Goal: Transaction & Acquisition: Purchase product/service

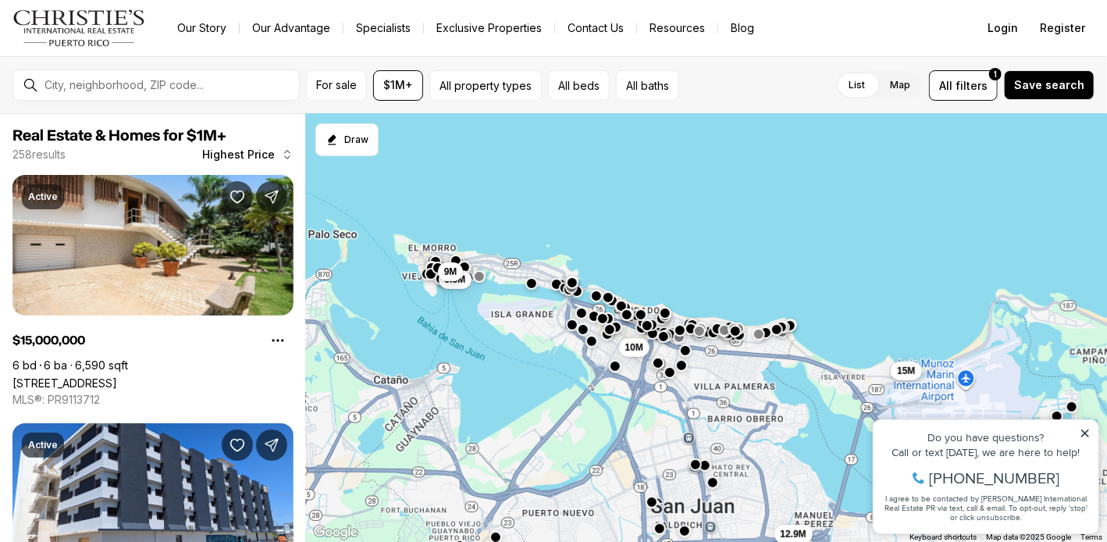
click at [1080, 432] on icon at bounding box center [1084, 432] width 11 height 11
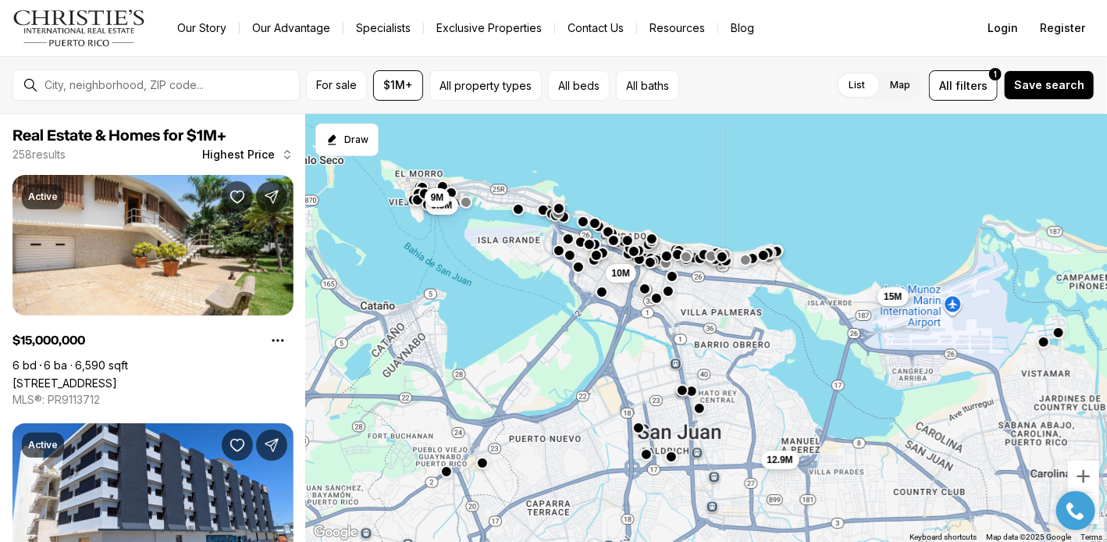
drag, startPoint x: 880, startPoint y: 487, endPoint x: 867, endPoint y: 406, distance: 82.3
click at [867, 406] on div "15M 12.9M 10M 9.5M 9M" at bounding box center [706, 328] width 801 height 429
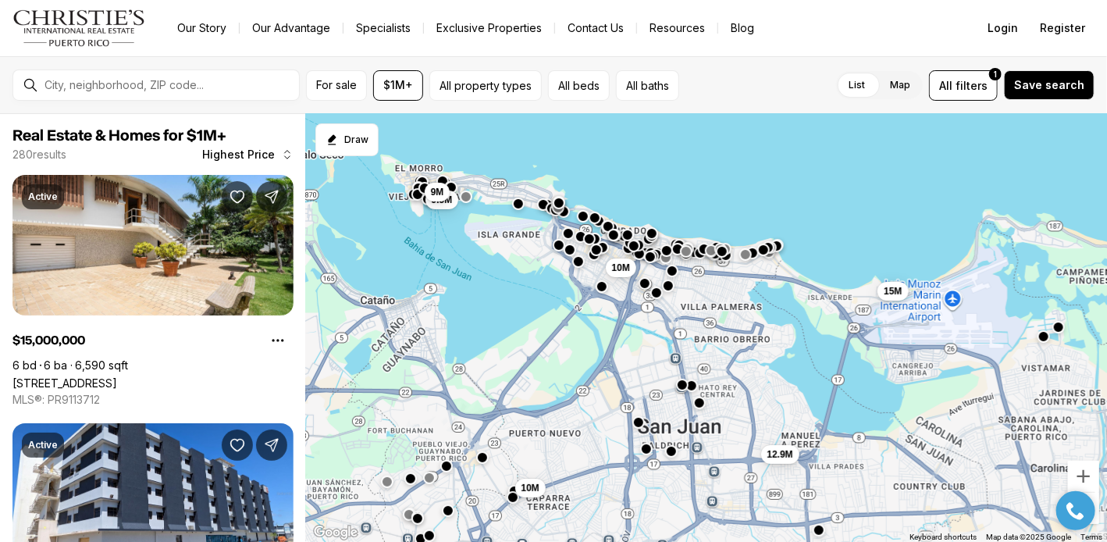
click at [1090, 526] on div at bounding box center [1075, 509] width 55 height 39
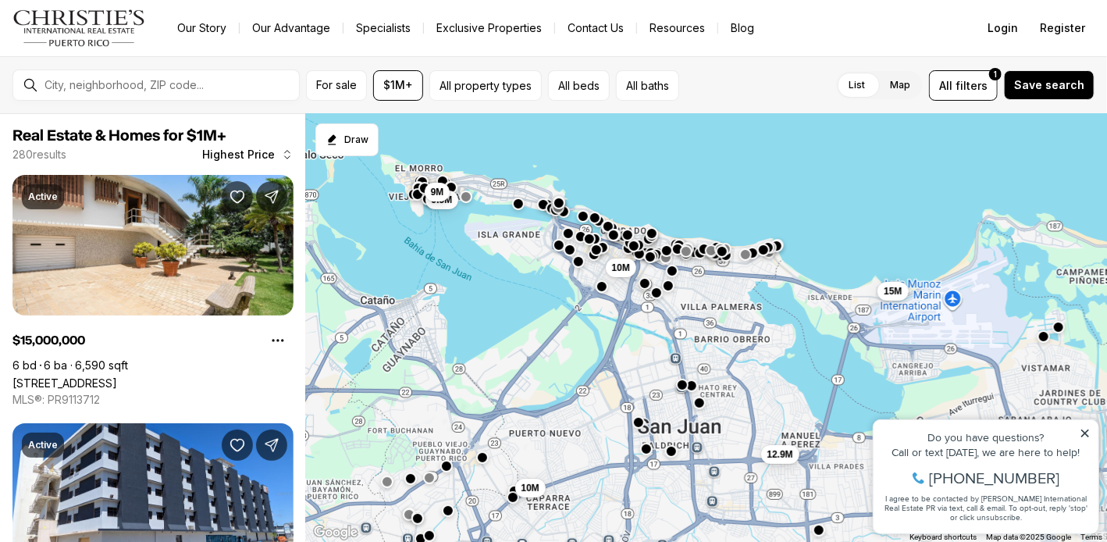
click at [1085, 433] on icon at bounding box center [1084, 432] width 11 height 11
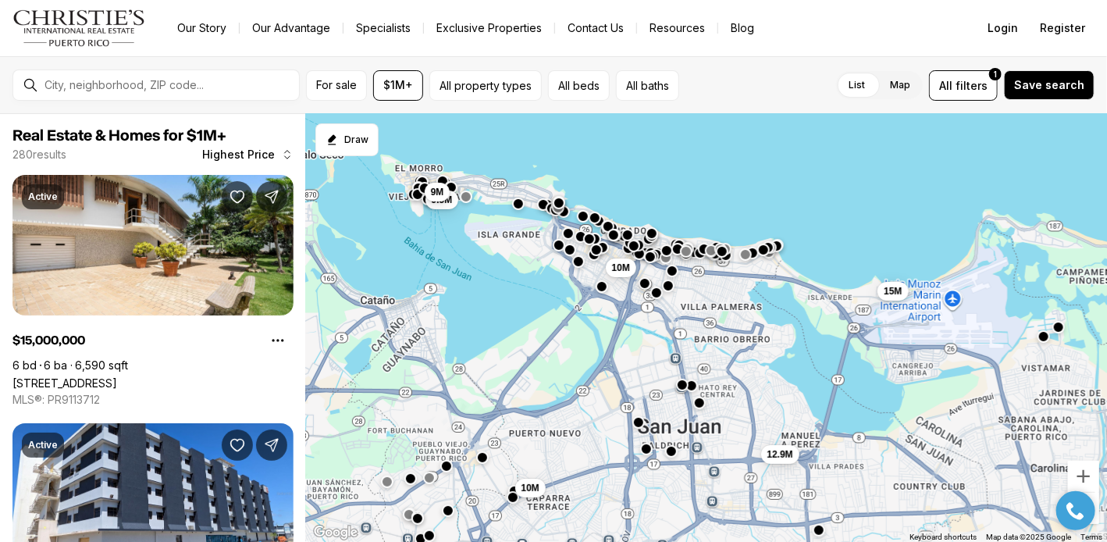
click at [1095, 511] on div at bounding box center [1075, 509] width 55 height 39
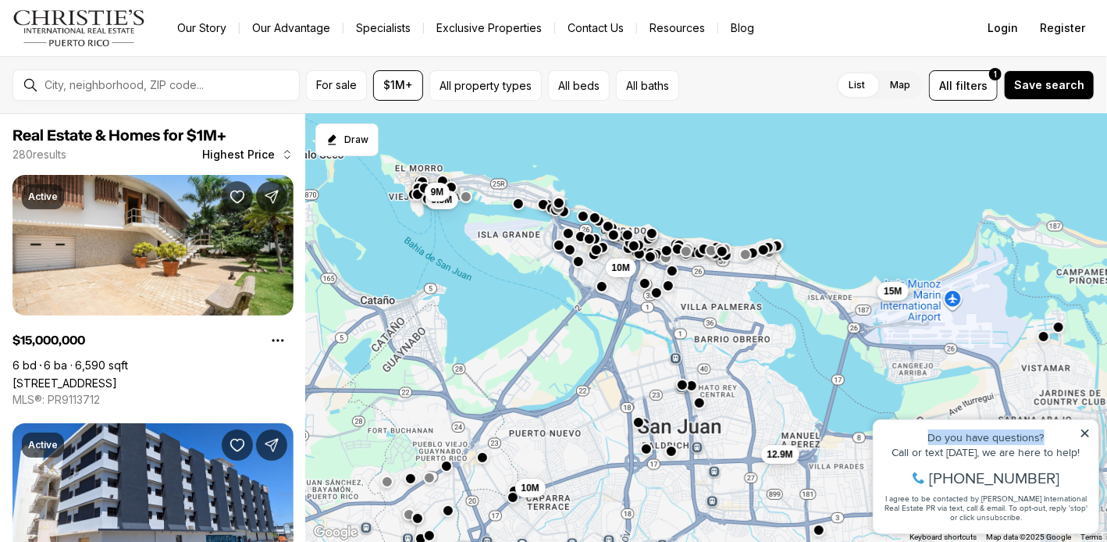
drag, startPoint x: 1056, startPoint y: 429, endPoint x: 897, endPoint y: 422, distance: 158.7
click at [897, 422] on div "Do you have questions? Call or text today, we are here to help! 347-797-5825 I …" at bounding box center [985, 475] width 225 height 113
click at [1086, 433] on icon at bounding box center [1085, 433] width 8 height 8
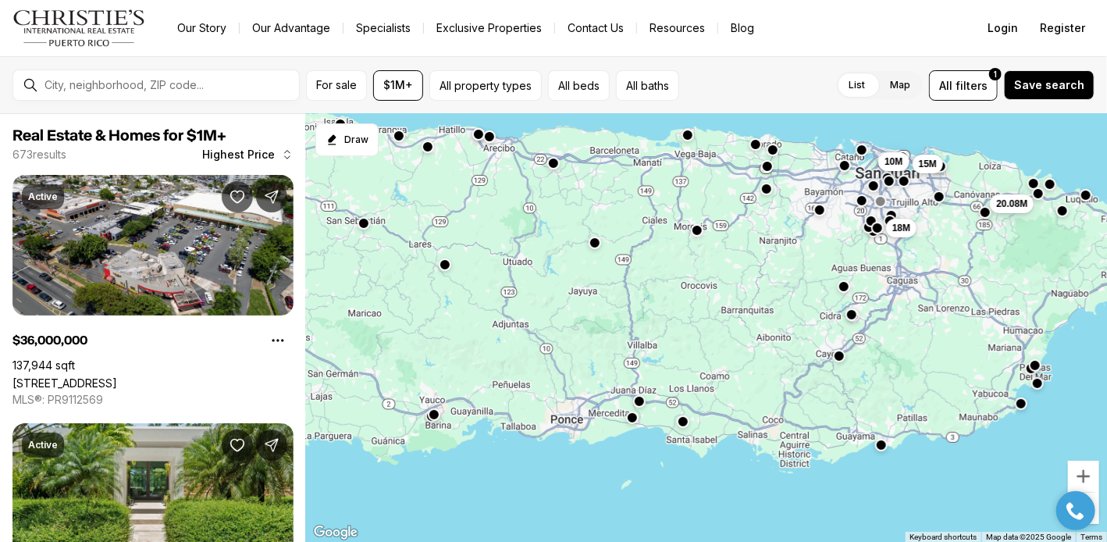
click at [597, 244] on button "button" at bounding box center [595, 242] width 12 height 12
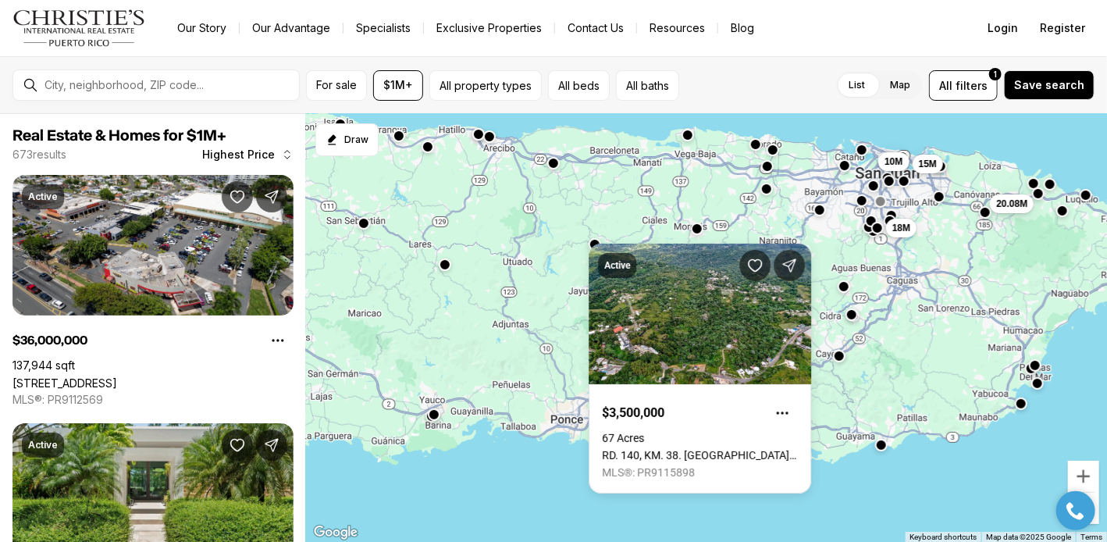
click at [696, 232] on button "button" at bounding box center [697, 229] width 12 height 12
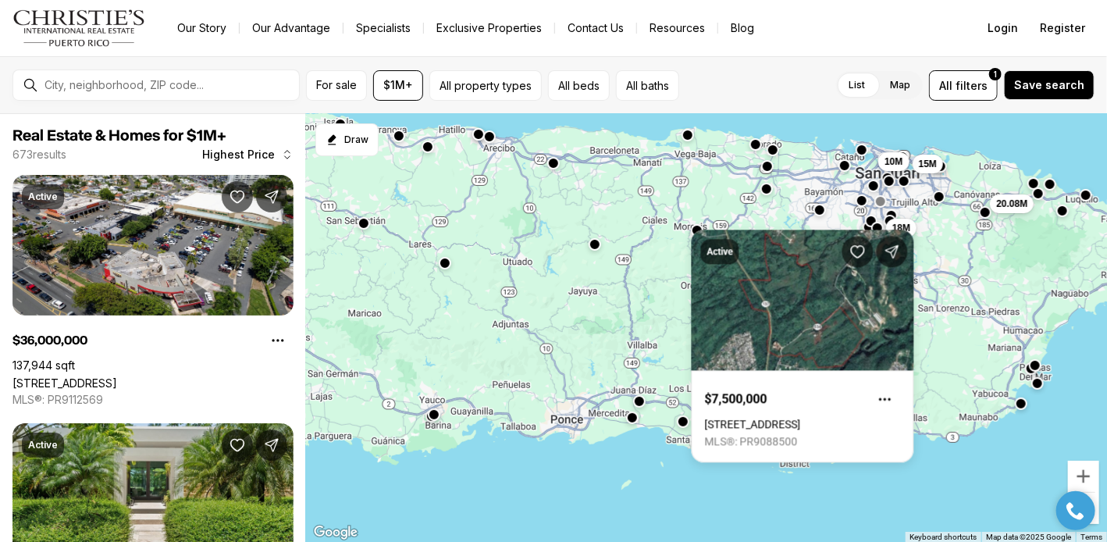
click at [447, 263] on button "button" at bounding box center [445, 263] width 12 height 12
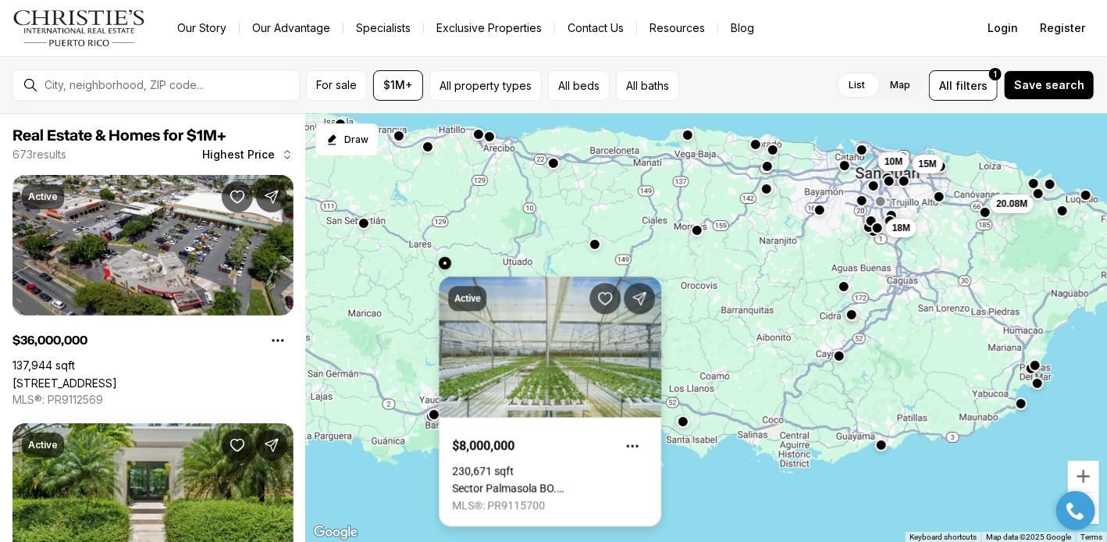
click at [527, 482] on link "Sector Palmasola BO. [GEOGRAPHIC_DATA], [PERSON_NAME], 00669" at bounding box center [550, 488] width 196 height 12
